Goal: Information Seeking & Learning: Understand process/instructions

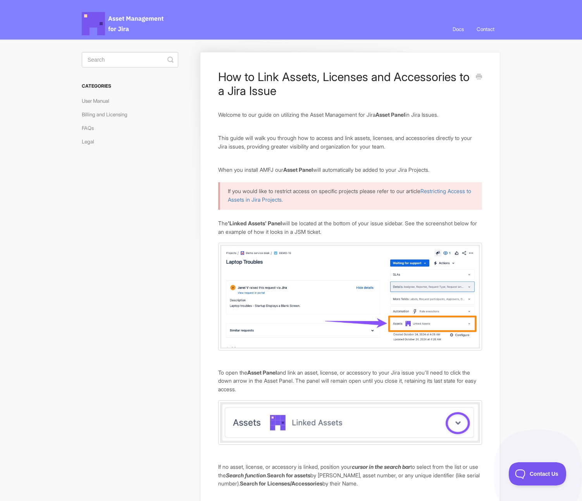
drag, startPoint x: 220, startPoint y: 142, endPoint x: 459, endPoint y: 168, distance: 239.9
click at [459, 168] on p "When you install AMFJ our Asset Panel will automatically be added to your Jira …" at bounding box center [350, 170] width 264 height 9
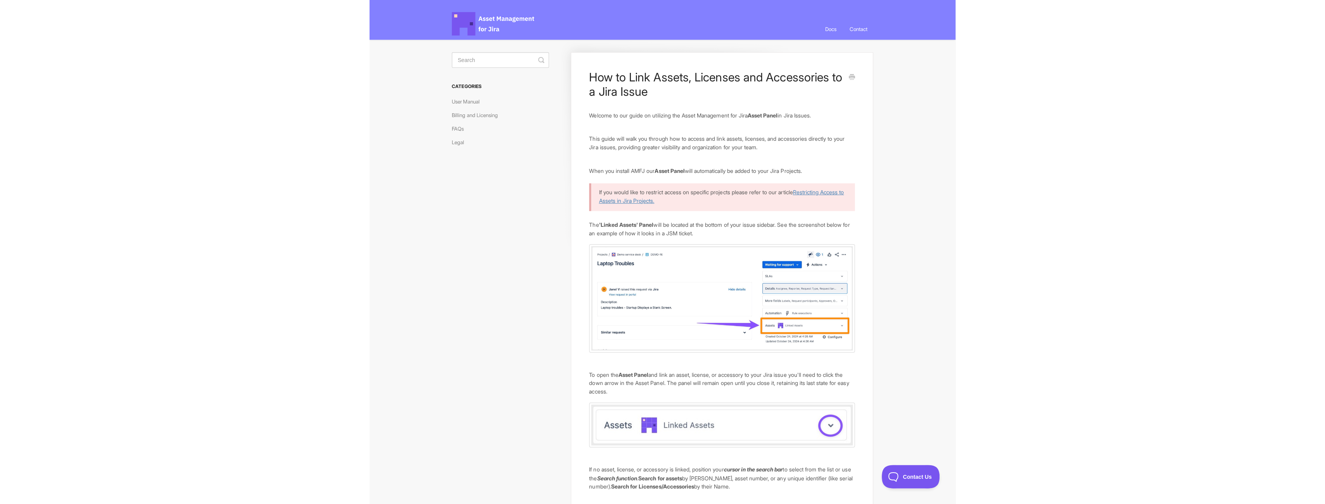
scroll to position [39, 0]
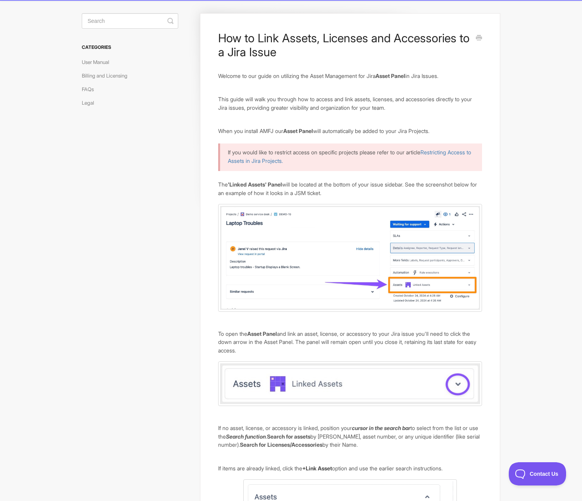
drag, startPoint x: 283, startPoint y: 186, endPoint x: 353, endPoint y: 194, distance: 70.3
click at [353, 194] on p "The 'Linked Assets' Panel will be located at the bottom of your issue sidebar. …" at bounding box center [350, 188] width 264 height 17
drag, startPoint x: 353, startPoint y: 194, endPoint x: 405, endPoint y: 184, distance: 53.4
click at [405, 184] on p "The 'Linked Assets' Panel will be located at the bottom of your issue sidebar. …" at bounding box center [350, 188] width 264 height 17
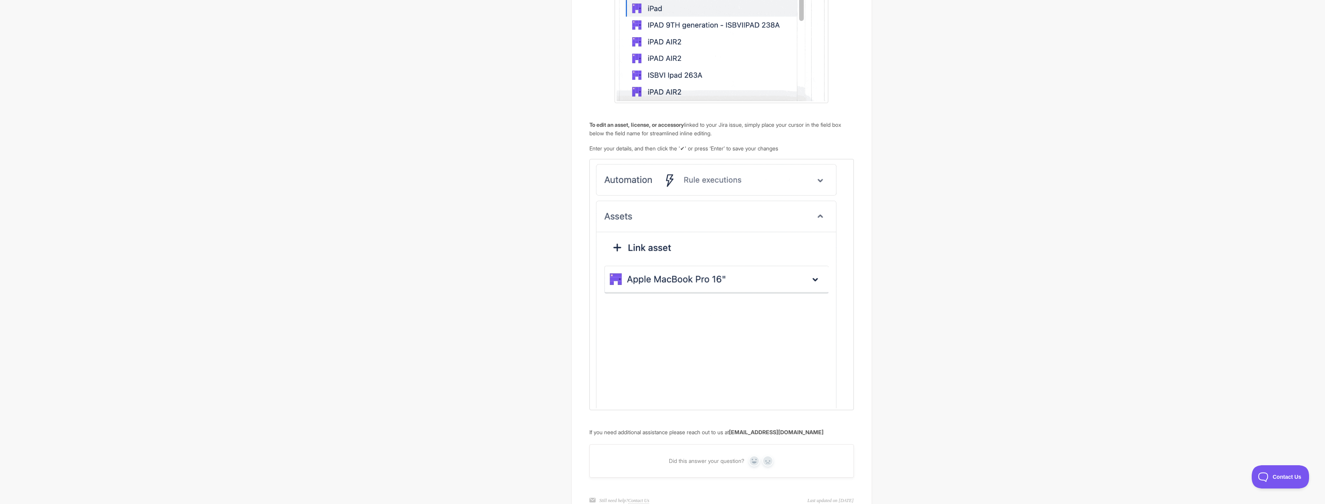
scroll to position [685, 0]
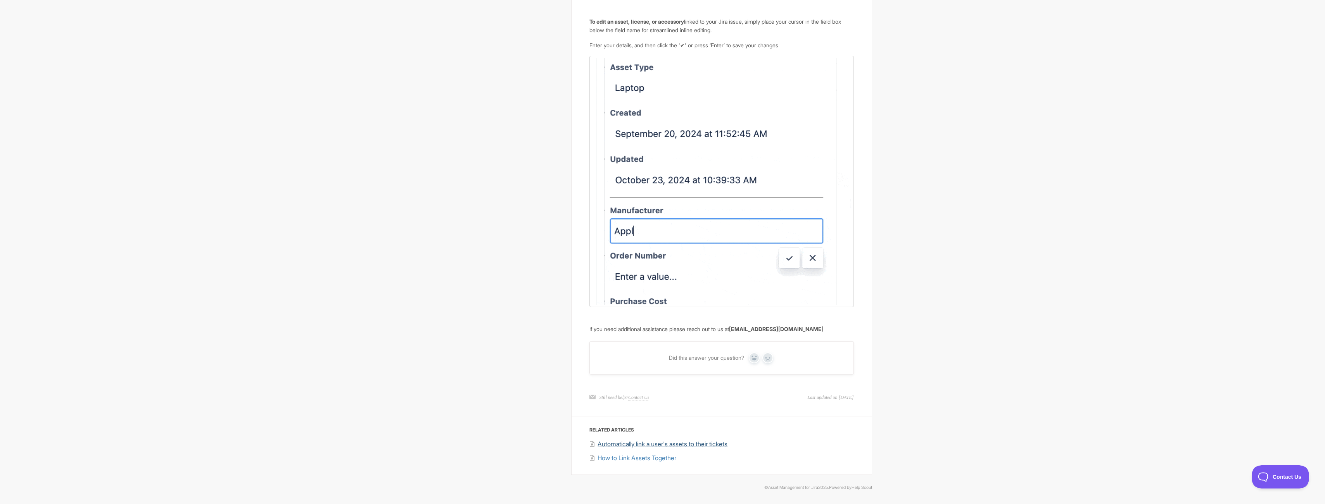
click at [582, 443] on span "Automatically link a user's assets to their tickets" at bounding box center [663, 444] width 130 height 8
